Goal: Task Accomplishment & Management: Use online tool/utility

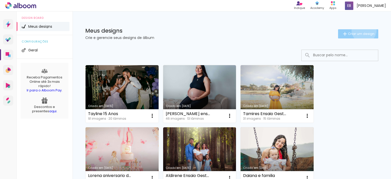
click at [359, 30] on paper-button "Criar um design" at bounding box center [358, 33] width 40 height 9
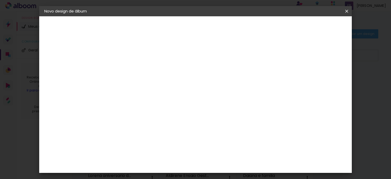
click at [127, 69] on input at bounding box center [127, 68] width 0 height 8
type input "c"
type input "[PERSON_NAME] e [PERSON_NAME]"
type paper-input "[PERSON_NAME] e [PERSON_NAME]"
click at [0, 0] on slot "Avançar" at bounding box center [0, 0] width 0 height 0
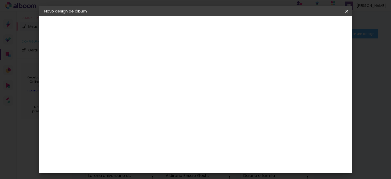
click at [149, 95] on input at bounding box center [140, 97] width 51 height 6
type input "req"
type paper-input "req"
click at [132, 118] on paper-item "Requinte" at bounding box center [135, 114] width 45 height 11
click at [0, 0] on slot "Tamanho Livre" at bounding box center [0, 0] width 0 height 0
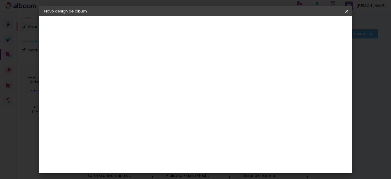
click at [0, 0] on slot "Tamanho Livre" at bounding box center [0, 0] width 0 height 0
click at [172, 76] on iron-icon at bounding box center [169, 77] width 6 height 6
click at [209, 72] on paper-item "Tamanho Livre" at bounding box center [186, 77] width 45 height 11
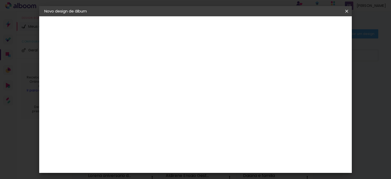
click at [67, 51] on div "2. Especificações" at bounding box center [72, 52] width 56 height 6
click at [0, 0] on slot "Avançar" at bounding box center [0, 0] width 0 height 0
click at [67, 63] on div "Tamanho livre" at bounding box center [64, 62] width 18 height 7
click at [209, 74] on paper-item "Tamanho Livre" at bounding box center [186, 77] width 45 height 11
click at [0, 0] on slot "Avançar" at bounding box center [0, 0] width 0 height 0
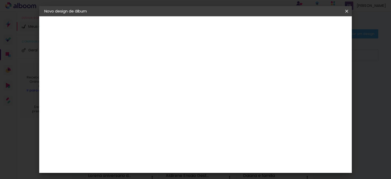
click at [0, 0] on slot "Voltar" at bounding box center [0, 0] width 0 height 0
click at [78, 52] on div "2. Especificações" at bounding box center [72, 52] width 56 height 6
click at [179, 24] on paper-button "Avançar" at bounding box center [167, 27] width 25 height 9
click at [209, 24] on div "Voltar Avançar" at bounding box center [183, 27] width 51 height 9
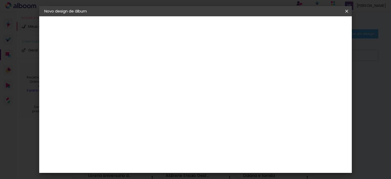
click at [209, 79] on paper-item "Tamanho Livre" at bounding box center [186, 77] width 45 height 11
click at [209, 74] on paper-item "Tamanho Livre" at bounding box center [186, 77] width 45 height 11
click at [0, 0] on slot "Avançar" at bounding box center [0, 0] width 0 height 0
click at [68, 63] on div "Tamanho livre" at bounding box center [64, 62] width 18 height 7
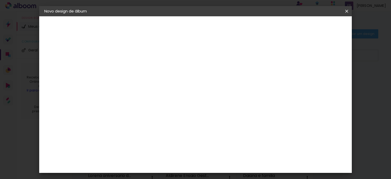
click at [209, 108] on paper-item "Sugerir uma encadernadora" at bounding box center [186, 105] width 45 height 13
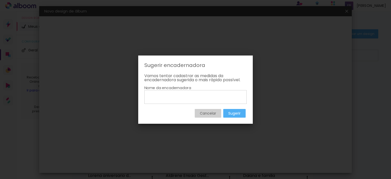
click at [244, 112] on paper-button "Sugerir" at bounding box center [234, 113] width 22 height 9
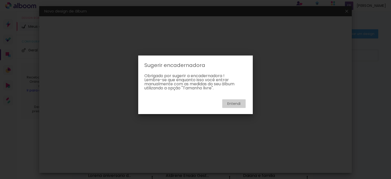
click at [235, 94] on div "Entendi" at bounding box center [195, 101] width 102 height 14
click at [0, 0] on slot "Entendi" at bounding box center [0, 0] width 0 height 0
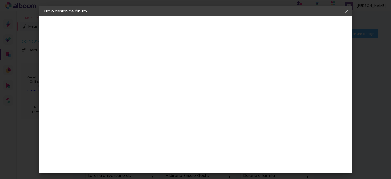
click at [132, 113] on div "Requinte" at bounding box center [133, 115] width 18 height 4
click at [136, 115] on div "Requinte" at bounding box center [133, 115] width 18 height 4
click at [151, 78] on input "[GEOGRAPHIC_DATA]" at bounding box center [133, 81] width 37 height 6
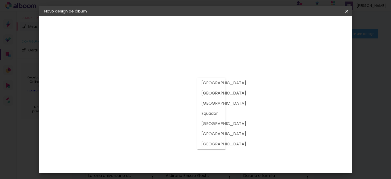
click at [151, 78] on input "[GEOGRAPHIC_DATA]" at bounding box center [133, 81] width 37 height 6
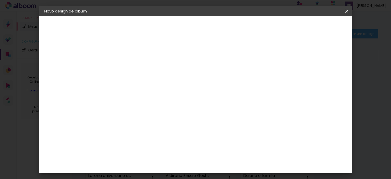
click at [145, 97] on input "req" at bounding box center [135, 97] width 41 height 6
drag, startPoint x: 129, startPoint y: 96, endPoint x: 101, endPoint y: 101, distance: 29.2
click at [101, 16] on quentale-album-spec "Iniciar design Iniciar design" at bounding box center [195, 16] width 312 height 0
click at [0, 0] on slot "Voltar" at bounding box center [0, 0] width 0 height 0
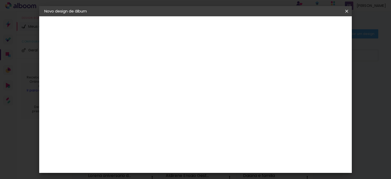
click at [179, 23] on paper-button "Avançar" at bounding box center [167, 27] width 25 height 9
click at [61, 51] on div "2. Especificações" at bounding box center [72, 52] width 56 height 6
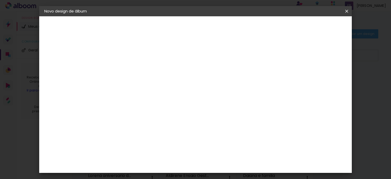
click at [48, 51] on iron-icon at bounding box center [47, 52] width 6 height 6
click at [0, 0] on slot "[PERSON_NAME] e [PERSON_NAME]" at bounding box center [0, 0] width 0 height 0
click at [52, 52] on div "2. Especificações" at bounding box center [72, 52] width 56 height 6
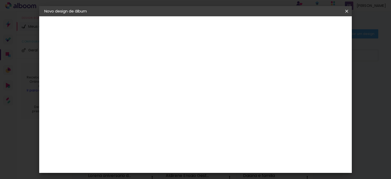
click at [67, 54] on div "2. Especificações" at bounding box center [72, 52] width 56 height 6
click at [179, 24] on paper-button "Avançar" at bounding box center [167, 27] width 25 height 9
click at [0, 0] on slot "Avançar" at bounding box center [0, 0] width 0 height 0
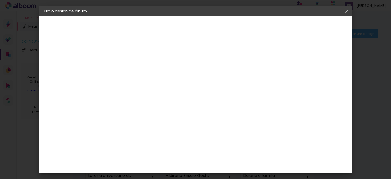
scroll to position [76, 0]
click at [162, 157] on span "25 × 25" at bounding box center [150, 162] width 24 height 10
click at [0, 0] on slot "Avançar" at bounding box center [0, 0] width 0 height 0
click at [256, 29] on paper-button "Iniciar design" at bounding box center [239, 27] width 33 height 9
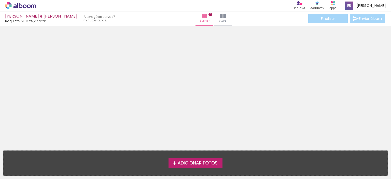
click at [183, 161] on span "Adicionar Fotos" at bounding box center [197, 163] width 40 height 5
click at [0, 0] on input "file" at bounding box center [0, 0] width 0 height 0
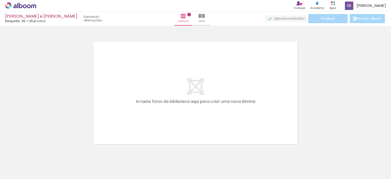
scroll to position [6, 0]
